Goal: Task Accomplishment & Management: Manage account settings

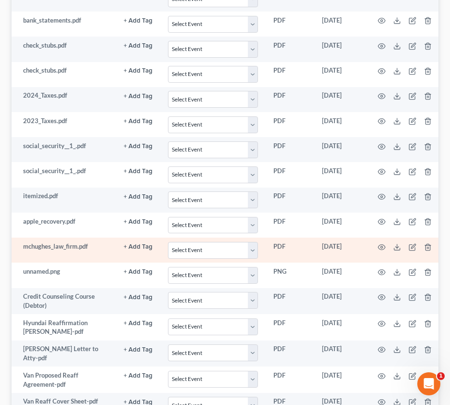
click at [62, 255] on td "mchughes_law_firm.pdf" at bounding box center [64, 250] width 104 height 25
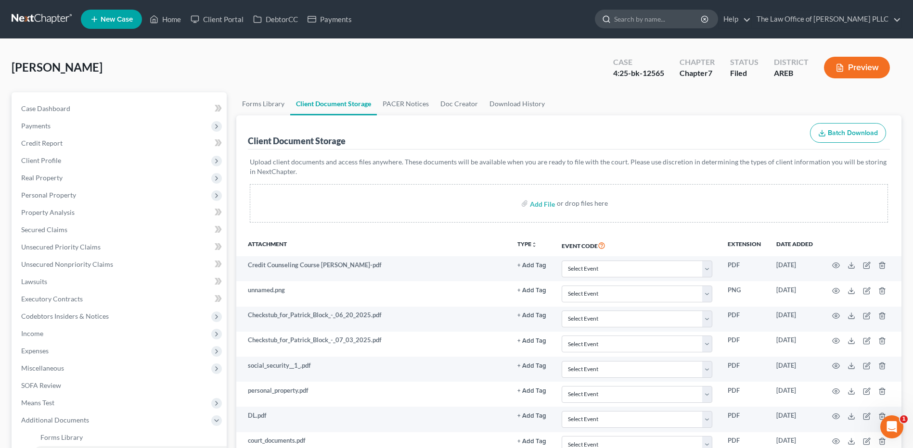
click at [449, 17] on input "search" at bounding box center [658, 19] width 88 height 18
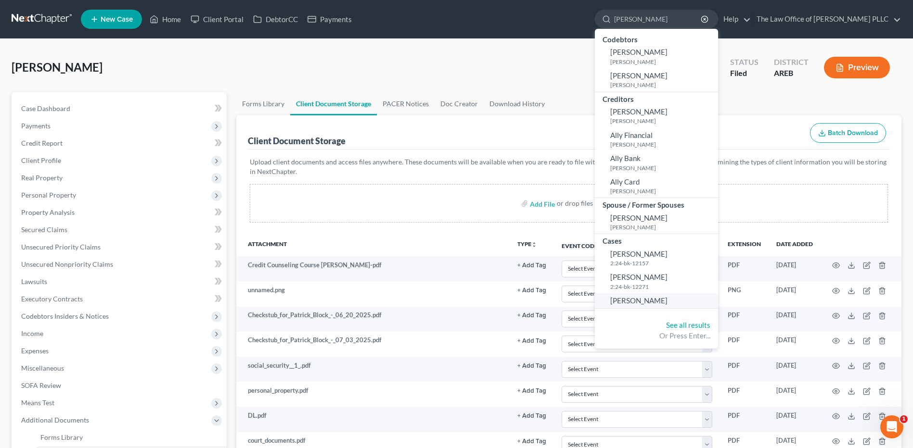
type input "alexander"
click at [449, 299] on span "Alexander, Stephanie" at bounding box center [638, 300] width 57 height 9
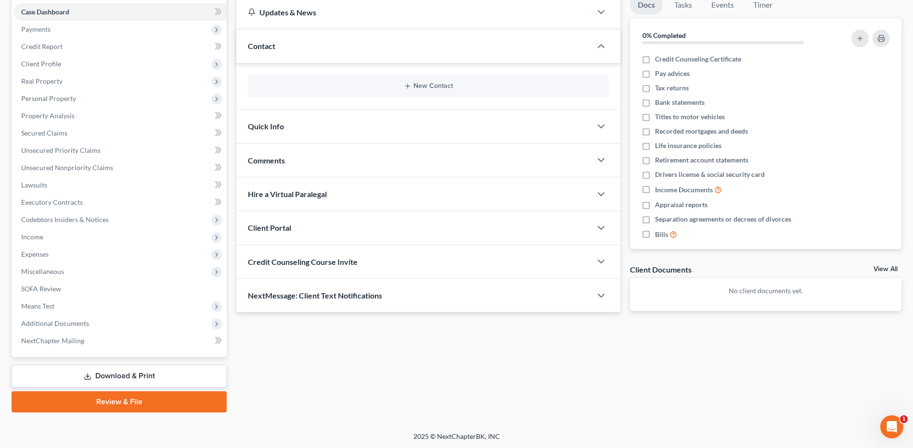
scroll to position [98, 0]
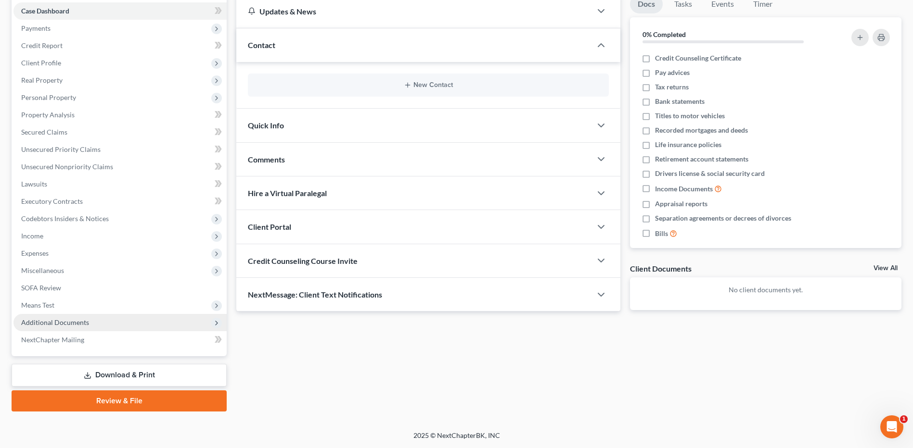
click at [86, 326] on span "Additional Documents" at bounding box center [55, 323] width 68 height 8
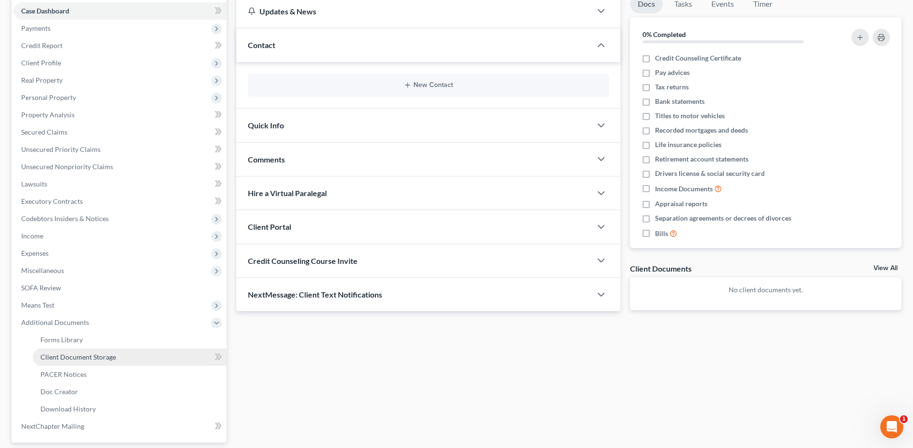
click at [81, 359] on span "Client Document Storage" at bounding box center [78, 357] width 76 height 8
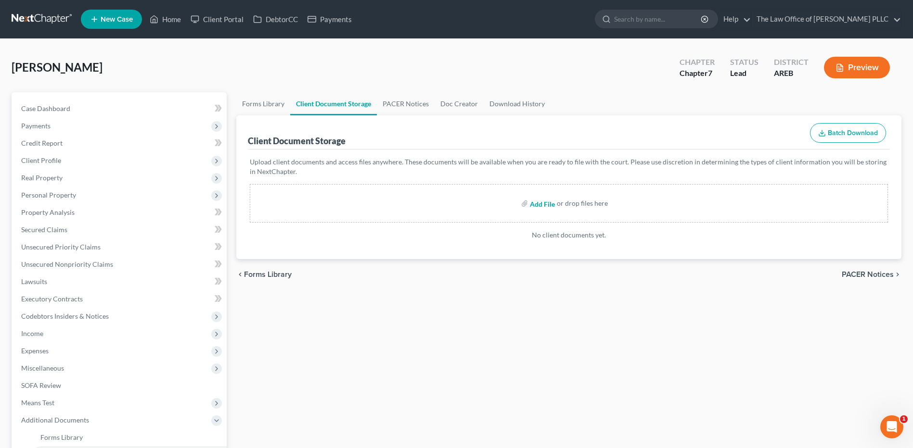
click at [449, 203] on input "file" at bounding box center [541, 203] width 23 height 17
click at [449, 207] on input "file" at bounding box center [541, 203] width 23 height 17
type input "C:\fakepath\S.Alexander Kramer & Frank DebtCollector DOc.jpeg"
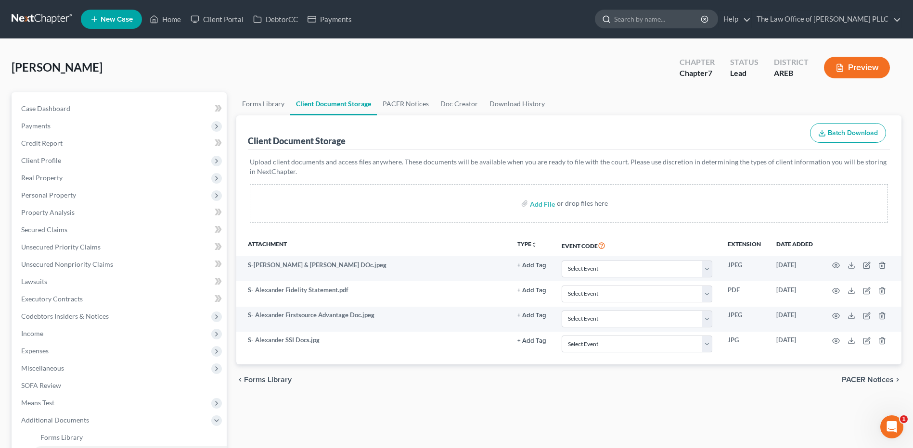
click at [449, 21] on input "search" at bounding box center [658, 19] width 88 height 18
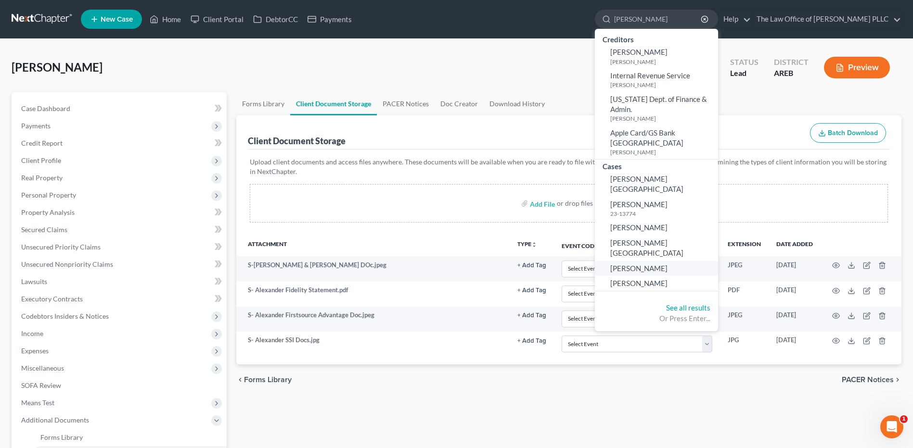
type input "[PERSON_NAME]"
click at [449, 264] on span "[PERSON_NAME]" at bounding box center [638, 268] width 57 height 9
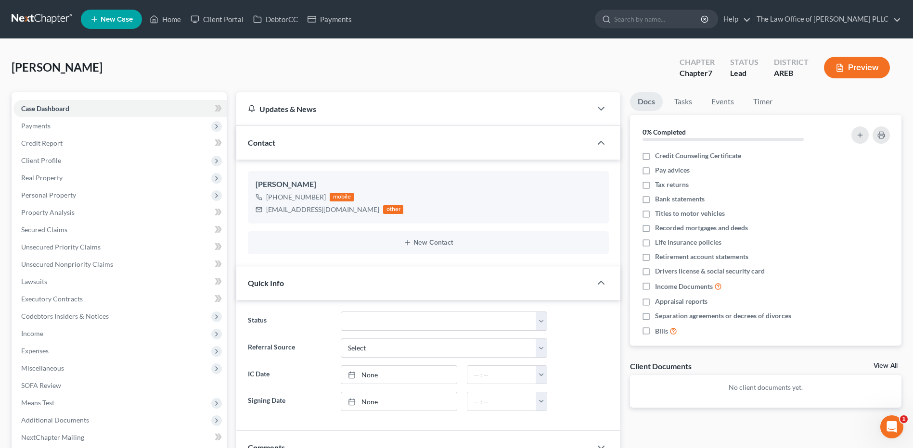
scroll to position [547, 0]
click at [54, 130] on span "Payments" at bounding box center [119, 125] width 213 height 17
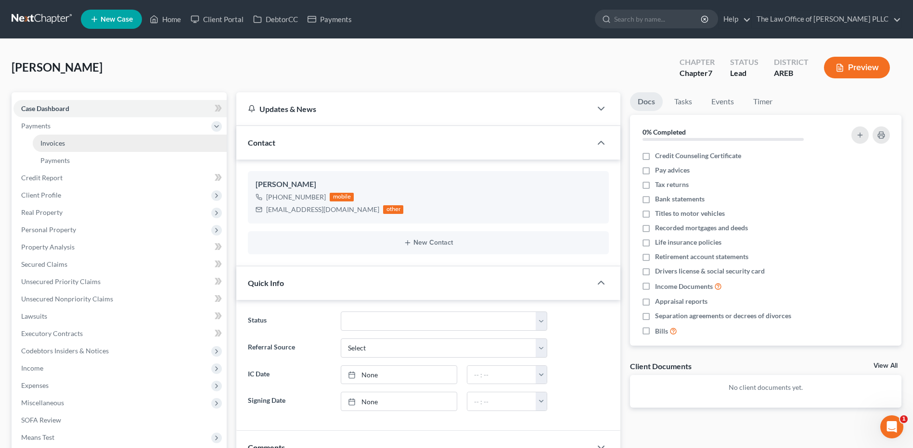
click at [63, 147] on link "Invoices" at bounding box center [130, 143] width 194 height 17
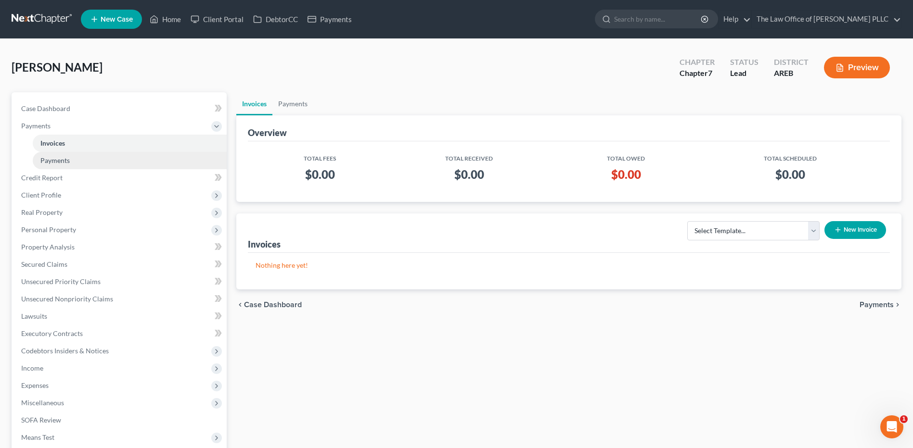
click at [45, 163] on span "Payments" at bounding box center [54, 160] width 29 height 8
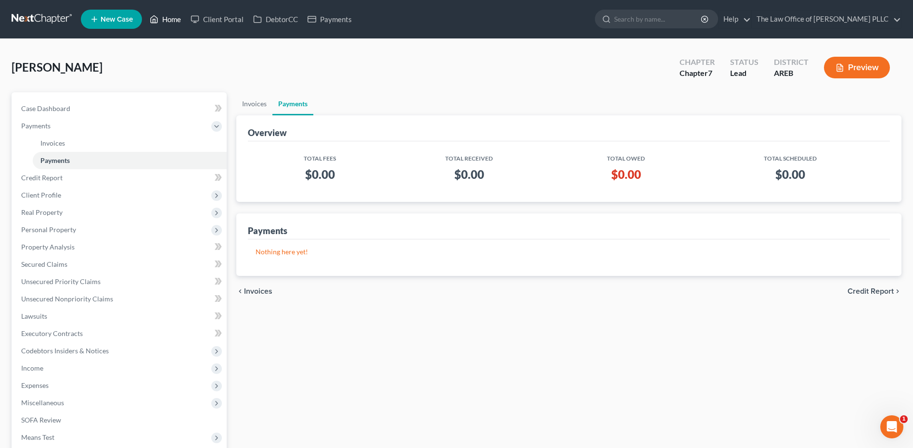
click at [174, 19] on link "Home" at bounding box center [165, 19] width 41 height 17
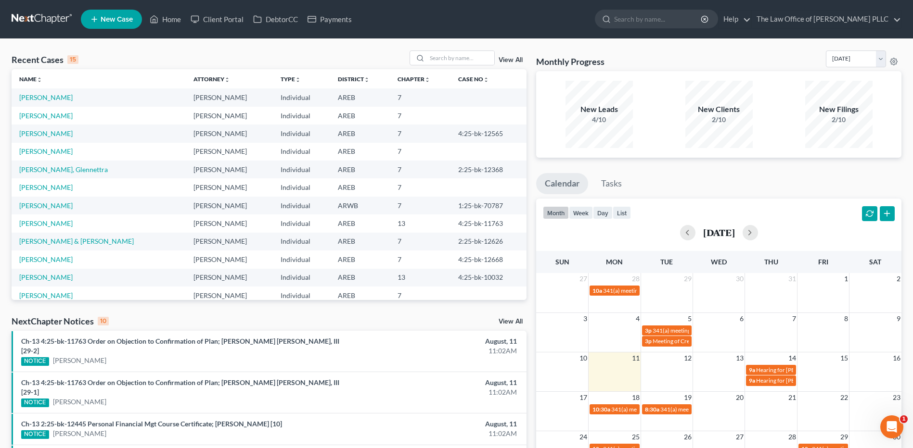
click at [449, 45] on div "Recent Cases 15 View All Name unfold_more expand_more expand_less Attorney unfo…" at bounding box center [456, 371] width 913 height 665
click at [45, 101] on link "[PERSON_NAME]" at bounding box center [45, 97] width 53 height 8
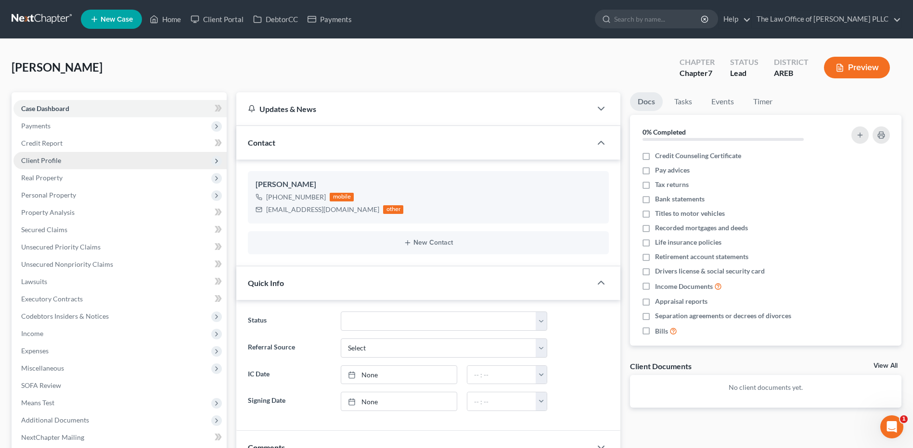
click at [51, 158] on span "Client Profile" at bounding box center [41, 160] width 40 height 8
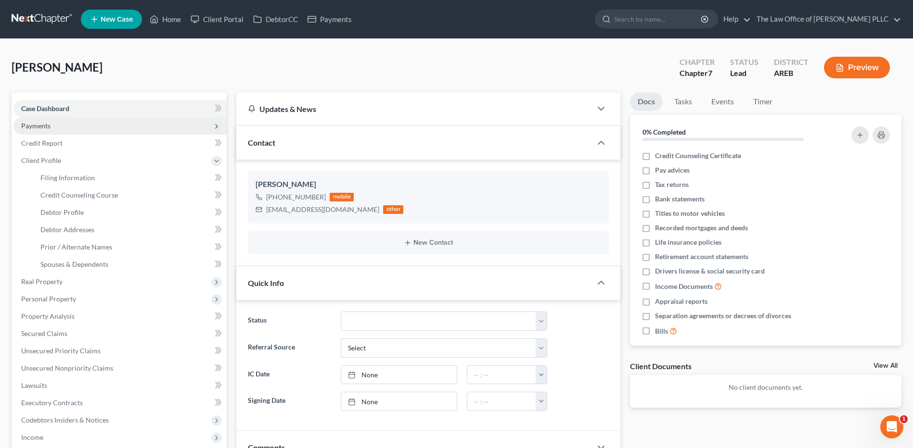
click at [47, 124] on span "Payments" at bounding box center [35, 126] width 29 height 8
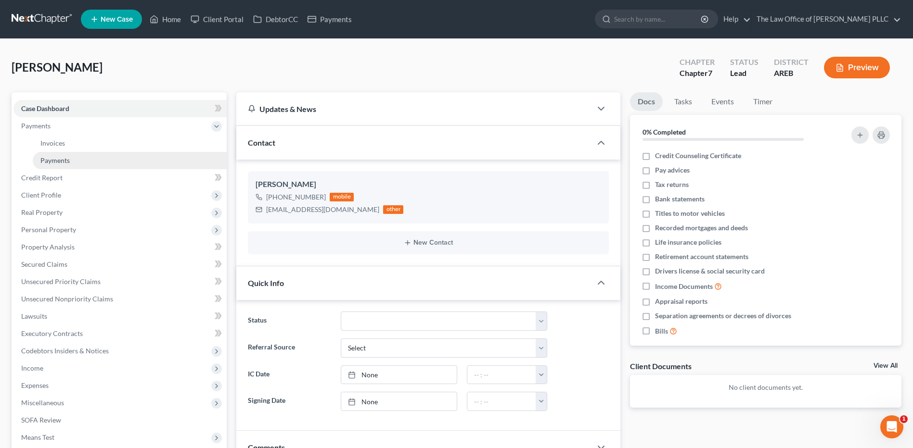
click at [53, 158] on span "Payments" at bounding box center [54, 160] width 29 height 8
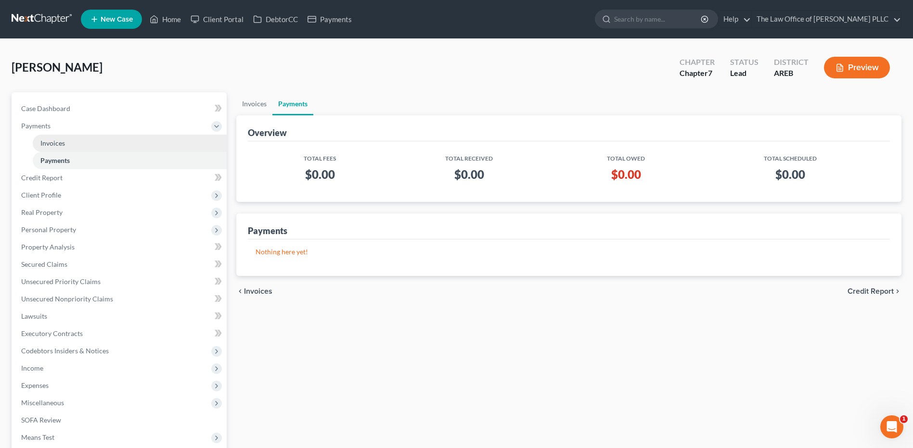
click at [51, 141] on span "Invoices" at bounding box center [52, 143] width 25 height 8
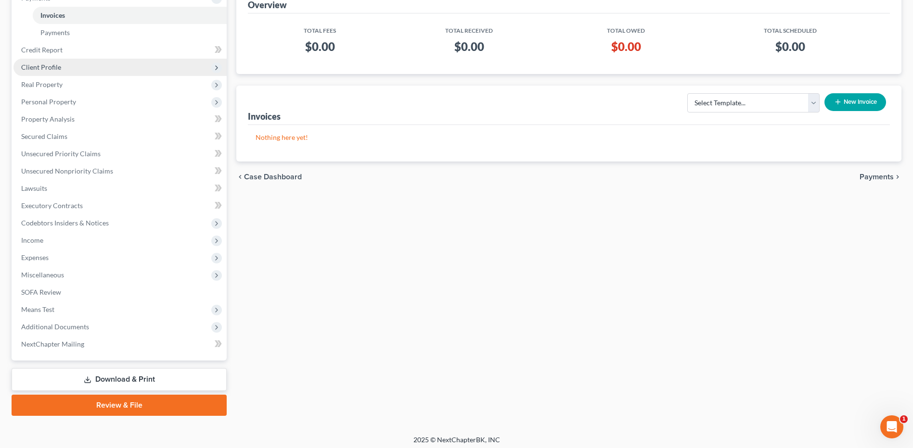
scroll to position [132, 0]
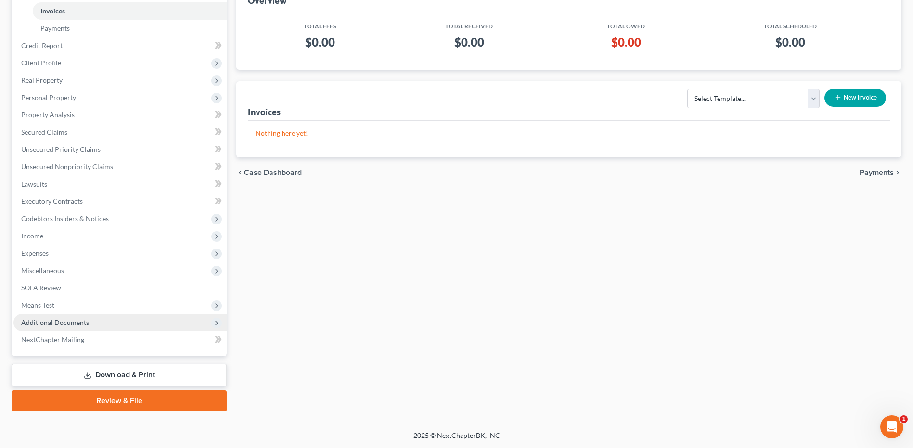
click at [42, 319] on span "Additional Documents" at bounding box center [55, 323] width 68 height 8
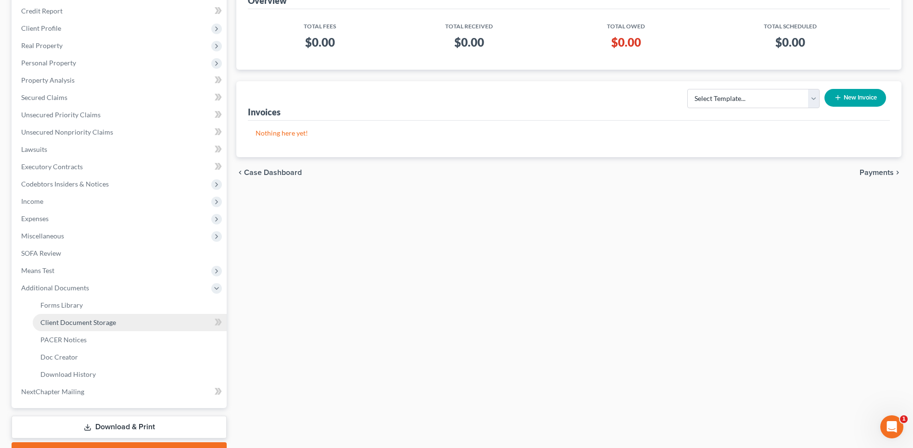
click at [69, 325] on span "Client Document Storage" at bounding box center [78, 323] width 76 height 8
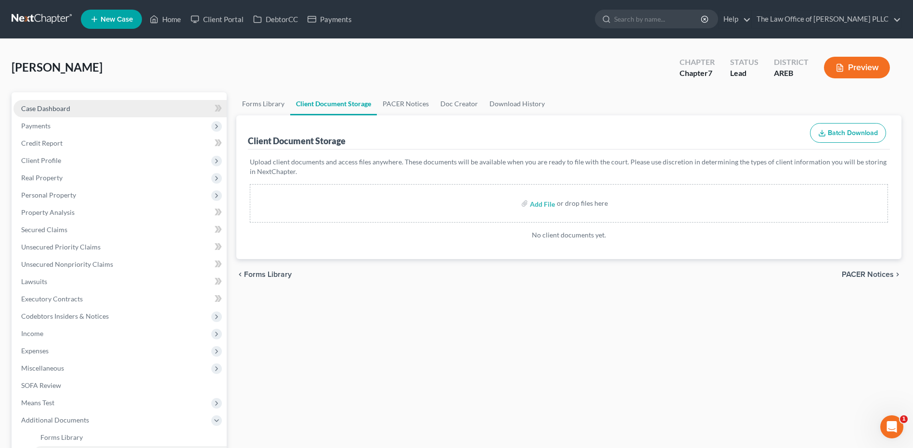
click at [48, 115] on link "Case Dashboard" at bounding box center [119, 108] width 213 height 17
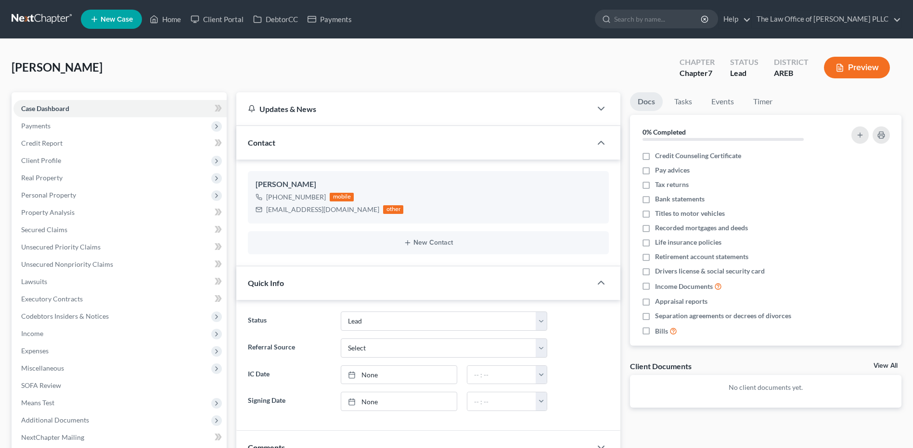
select select "10"
select select "0"
click at [655, 13] on input "search" at bounding box center [658, 19] width 88 height 18
type input "[PERSON_NAME]"
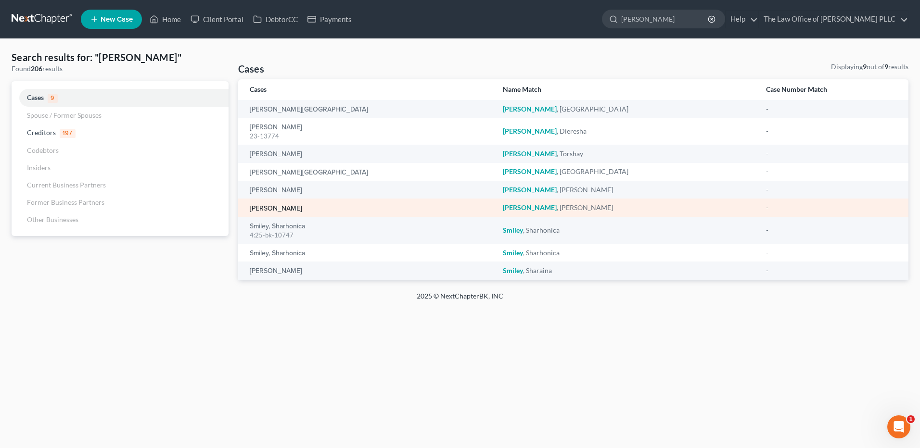
click at [279, 210] on link "[PERSON_NAME]" at bounding box center [276, 208] width 52 height 7
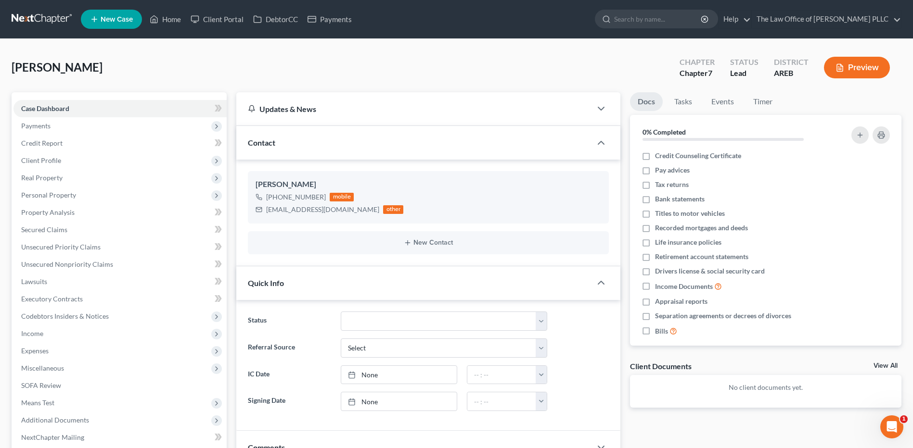
scroll to position [547, 0]
click at [48, 125] on span "Payments" at bounding box center [35, 126] width 29 height 8
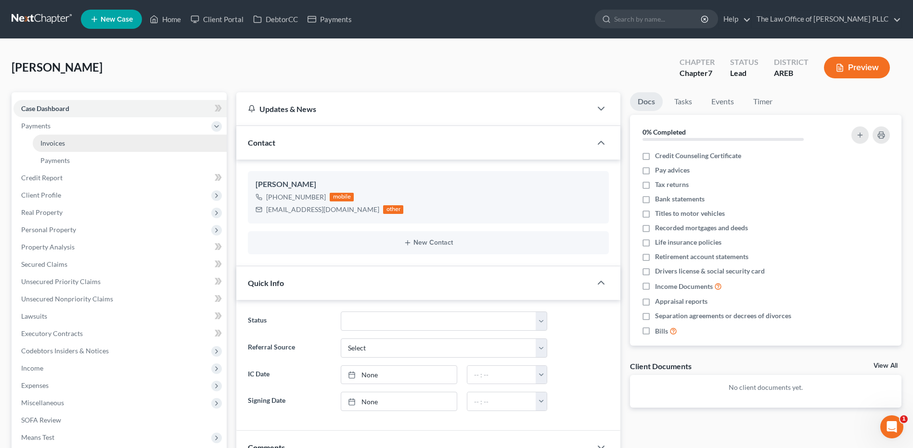
click at [62, 141] on span "Invoices" at bounding box center [52, 143] width 25 height 8
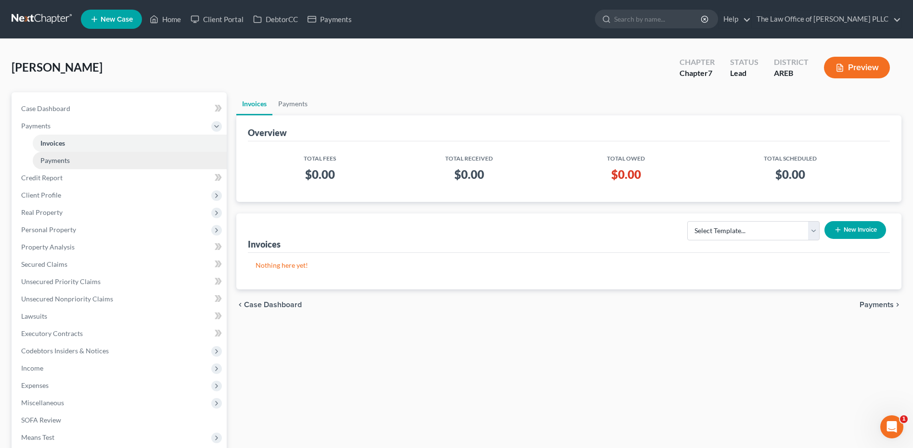
click at [56, 157] on span "Payments" at bounding box center [54, 160] width 29 height 8
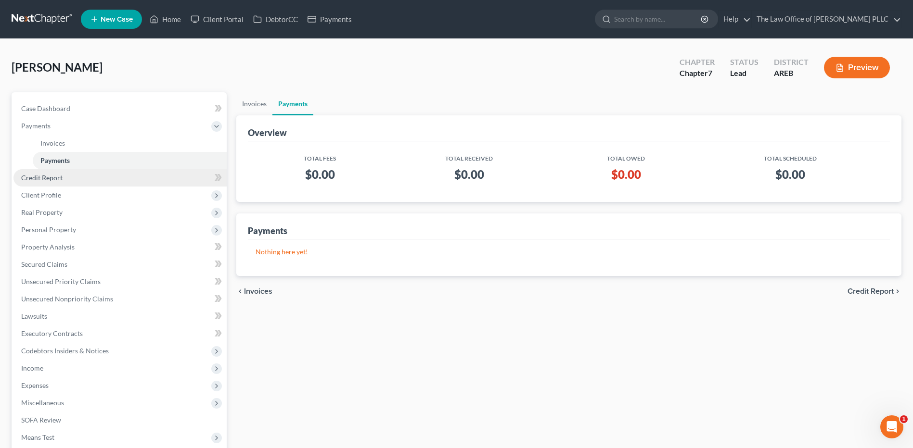
click at [56, 176] on span "Credit Report" at bounding box center [41, 178] width 41 height 8
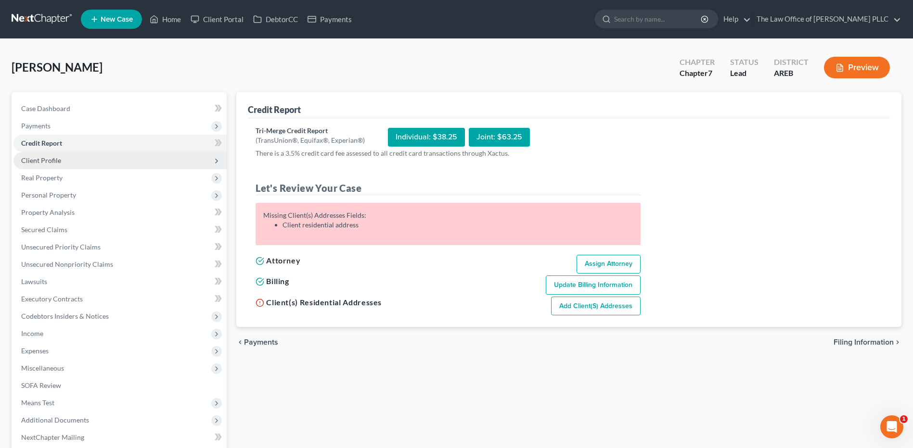
click at [48, 155] on span "Client Profile" at bounding box center [119, 160] width 213 height 17
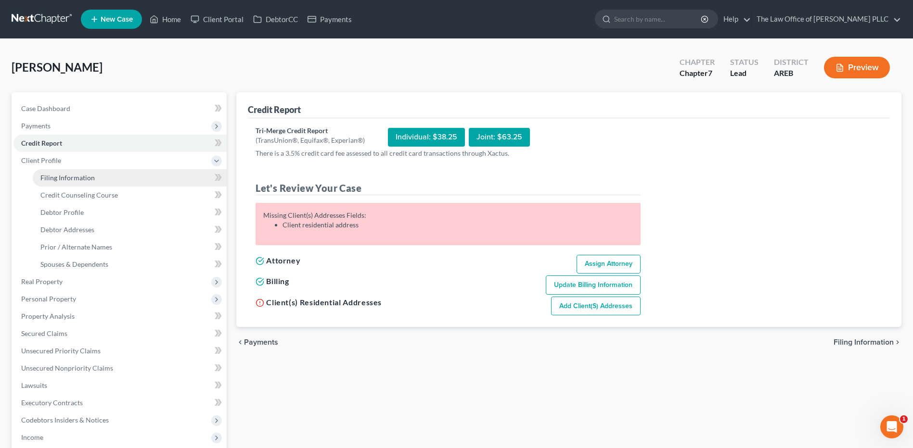
click at [63, 180] on span "Filing Information" at bounding box center [67, 178] width 54 height 8
select select "1"
select select "0"
select select "2"
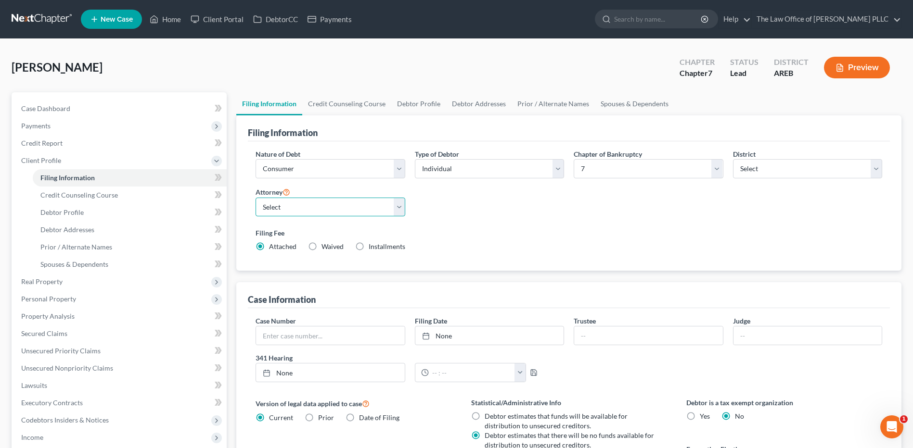
click at [326, 210] on select "Select [PERSON_NAME] - AREB" at bounding box center [329, 207] width 149 height 19
click at [325, 210] on select "Select [PERSON_NAME] - AREB" at bounding box center [329, 207] width 149 height 19
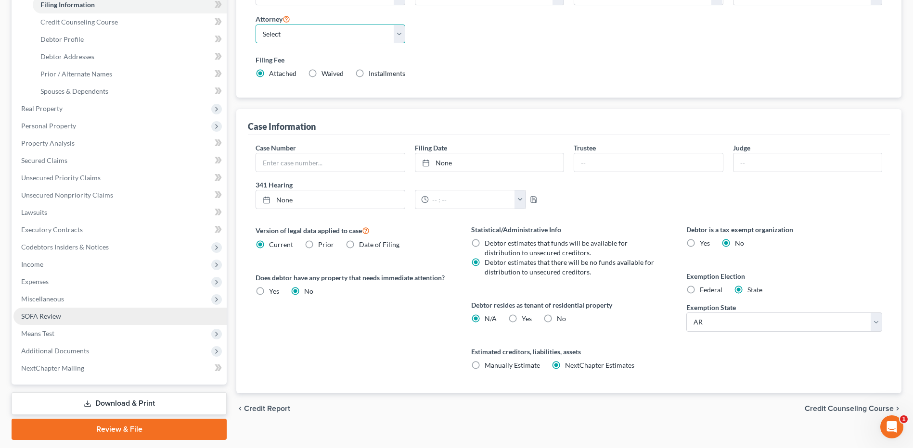
scroll to position [202, 0]
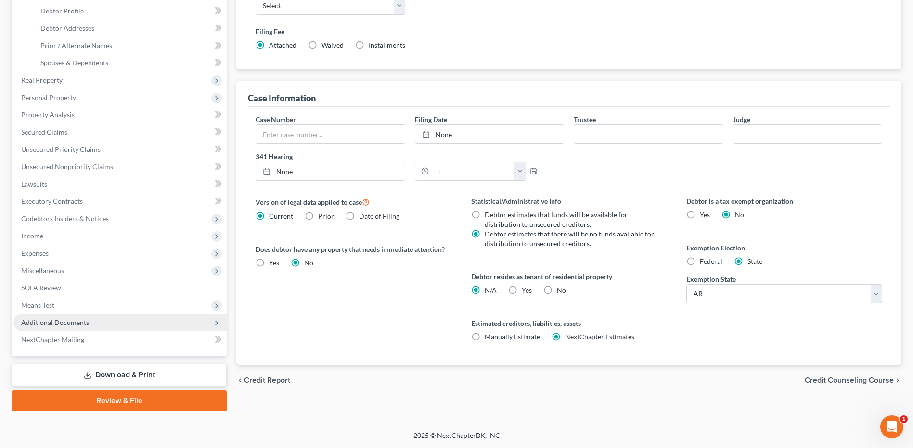
click at [42, 321] on span "Additional Documents" at bounding box center [55, 323] width 68 height 8
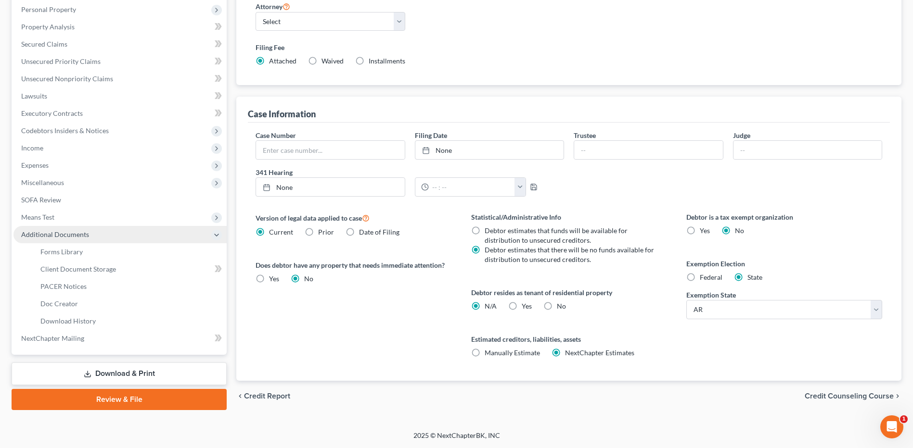
scroll to position [184, 0]
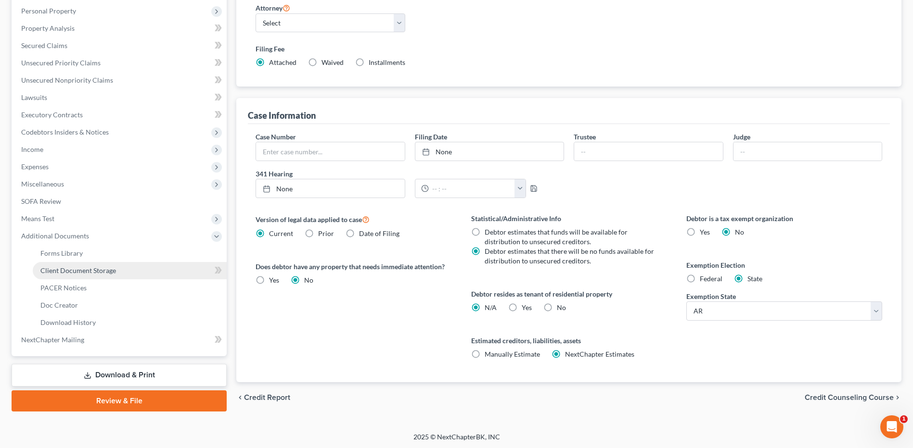
click at [98, 270] on span "Client Document Storage" at bounding box center [78, 271] width 76 height 8
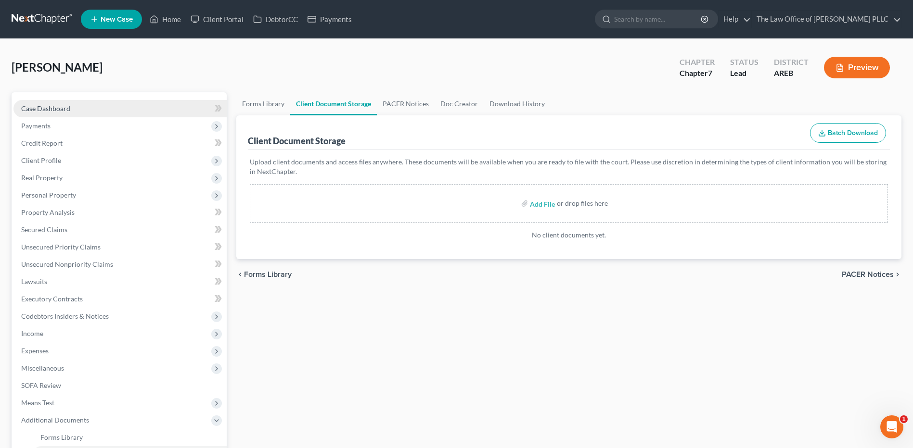
click at [42, 109] on span "Case Dashboard" at bounding box center [45, 108] width 49 height 8
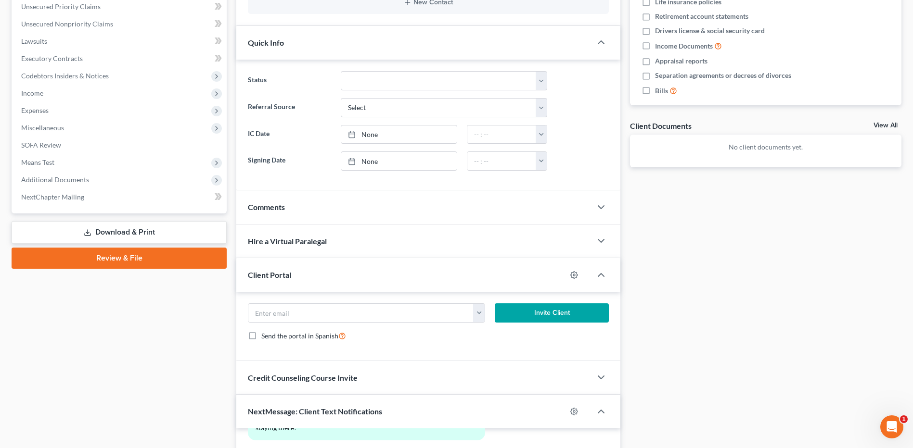
scroll to position [289, 0]
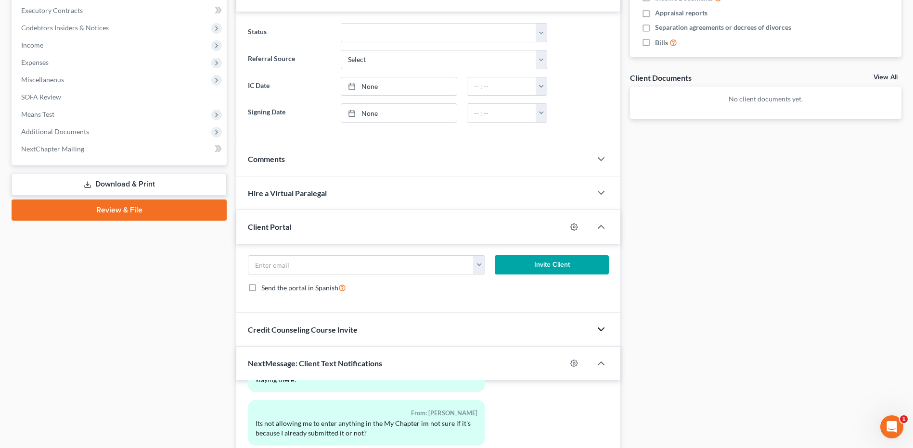
click at [597, 332] on icon "button" at bounding box center [601, 330] width 12 height 12
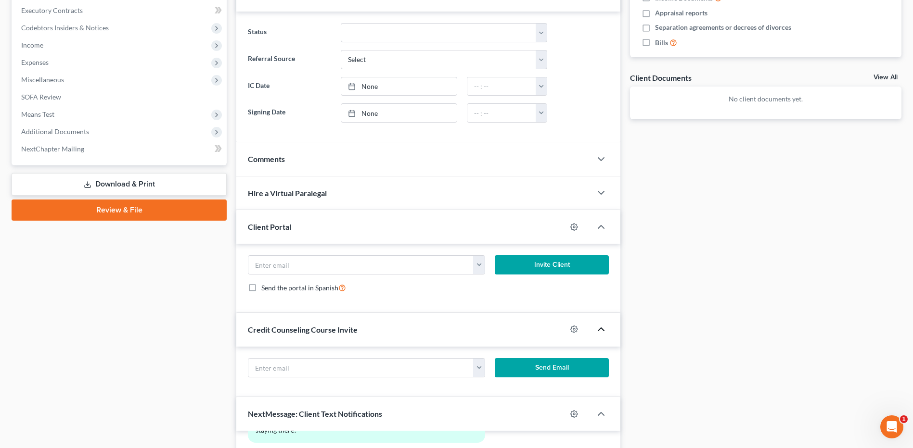
click at [597, 329] on icon "button" at bounding box center [601, 330] width 12 height 12
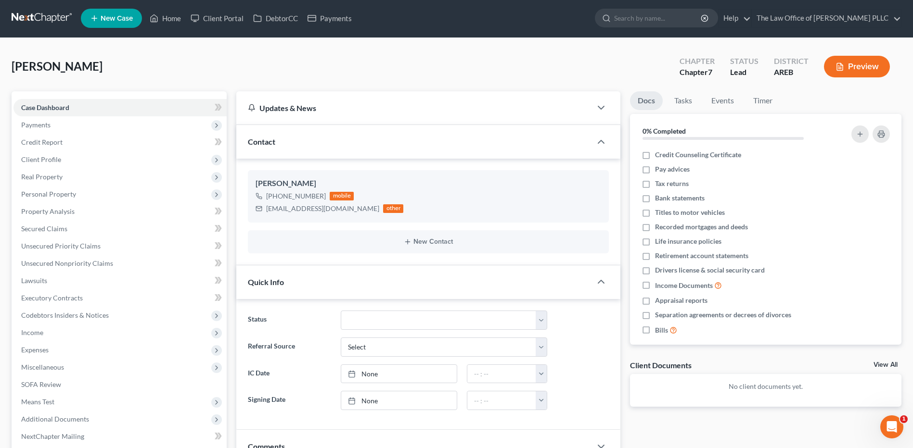
scroll to position [0, 0]
